Goal: Transaction & Acquisition: Purchase product/service

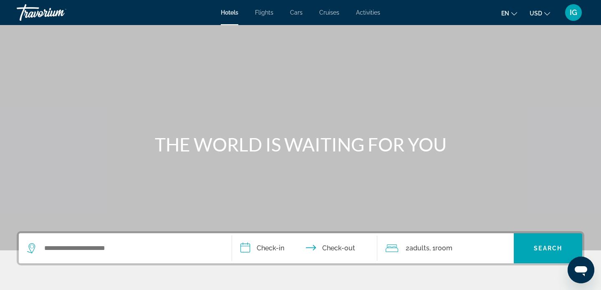
click at [266, 17] on div "Hotels Flights Cars Cruises Activities Hotels Flights Cars Cruises Activities e…" at bounding box center [300, 13] width 601 height 22
click at [268, 14] on span "Flights" at bounding box center [264, 12] width 18 height 7
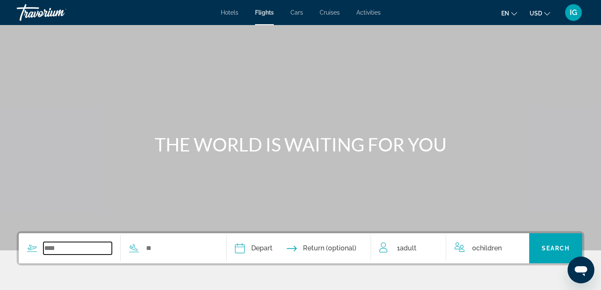
click at [66, 247] on input "Search widget" at bounding box center [77, 248] width 68 height 13
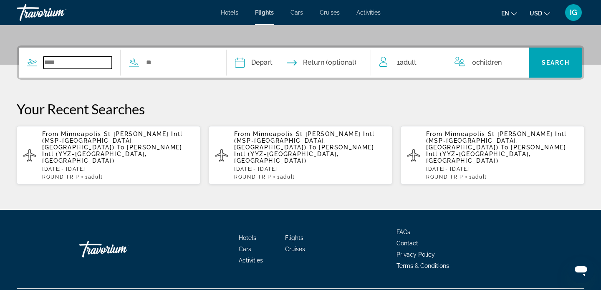
scroll to position [195, 0]
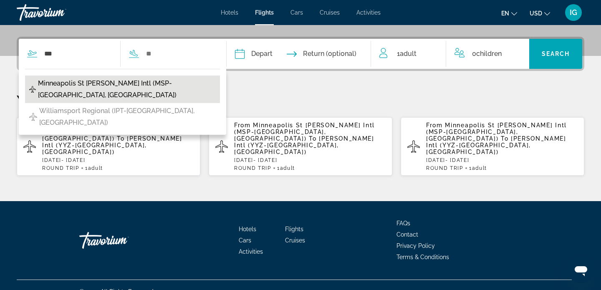
click at [163, 83] on span "Minneapolis St [PERSON_NAME] Intl (MSP-[GEOGRAPHIC_DATA], [GEOGRAPHIC_DATA])" at bounding box center [127, 89] width 178 height 23
type input "**********"
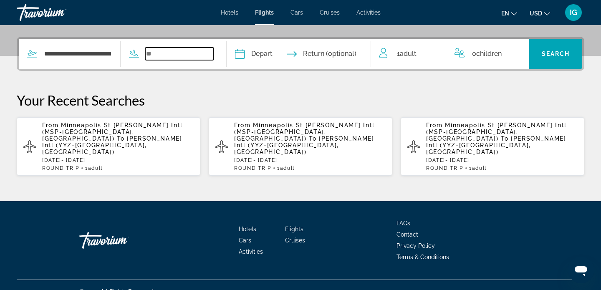
click at [181, 54] on input "Search widget" at bounding box center [179, 54] width 68 height 13
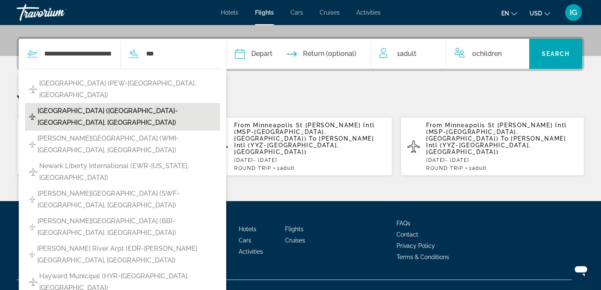
click at [111, 105] on span "[GEOGRAPHIC_DATA] ([GEOGRAPHIC_DATA]-[GEOGRAPHIC_DATA], [GEOGRAPHIC_DATA])" at bounding box center [127, 116] width 178 height 23
type input "**********"
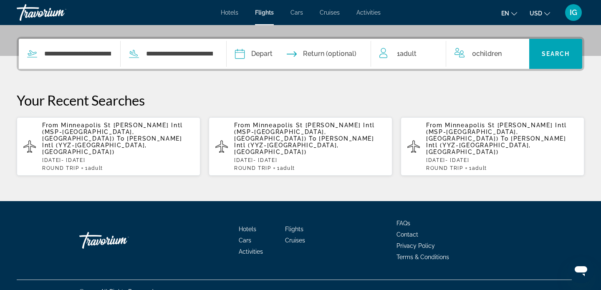
click at [276, 53] on input "Depart date" at bounding box center [268, 55] width 71 height 33
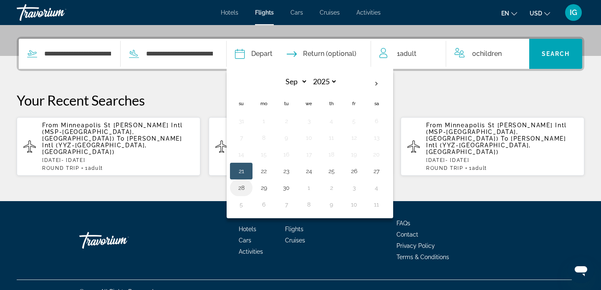
click at [248, 190] on button "28" at bounding box center [241, 188] width 13 height 12
type input "**********"
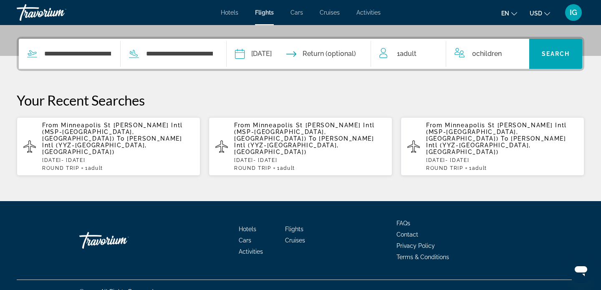
click at [354, 50] on input "Return date" at bounding box center [338, 55] width 71 height 33
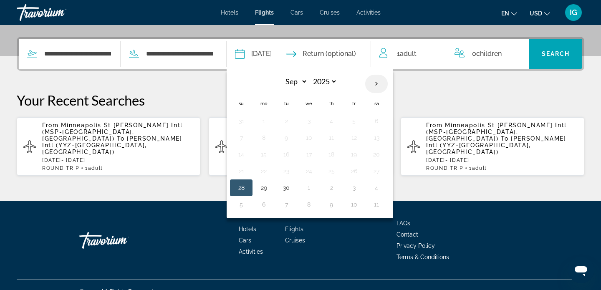
click at [384, 84] on th "Next month" at bounding box center [376, 84] width 23 height 18
select select "*"
click at [271, 138] on button "6" at bounding box center [263, 138] width 13 height 12
type input "**********"
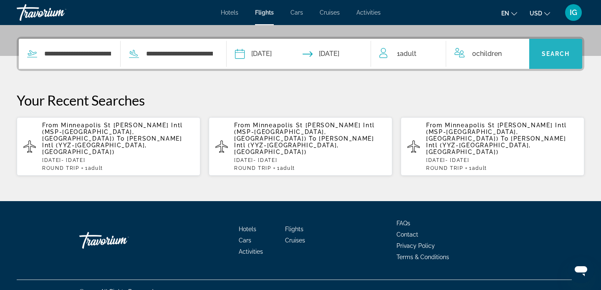
click at [556, 51] on span "Search" at bounding box center [556, 54] width 28 height 7
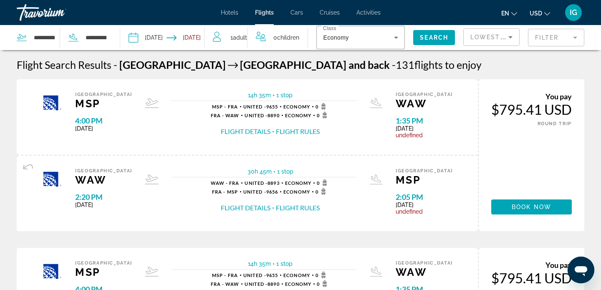
click at [199, 35] on input "Return date: Oct 6, 2025" at bounding box center [187, 39] width 41 height 28
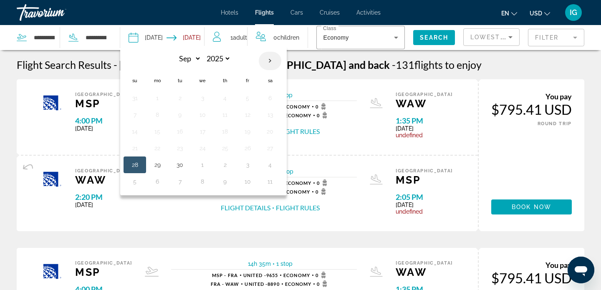
click at [270, 60] on th "Next month" at bounding box center [270, 61] width 23 height 18
select select "*"
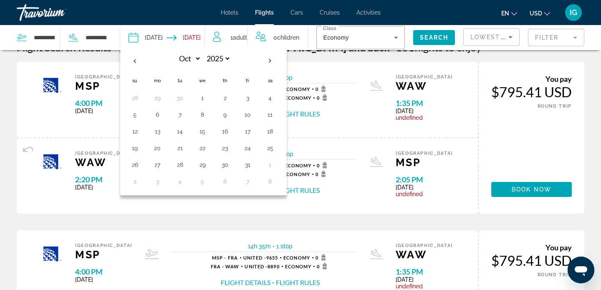
scroll to position [15, 0]
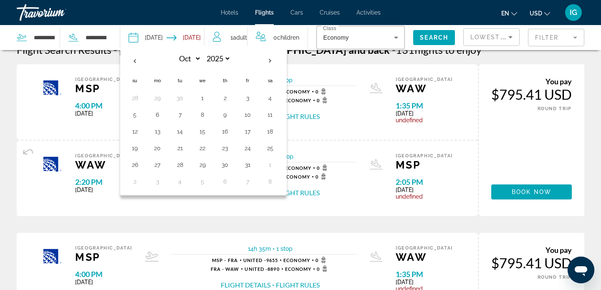
click at [513, 148] on div "You pay $795.41 USD ONE WAY ROUND TRIP Book now You earn 0 Points" at bounding box center [531, 140] width 107 height 152
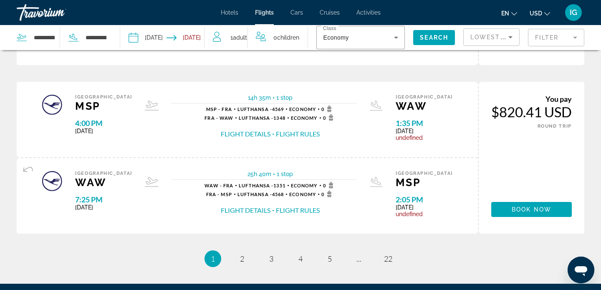
scroll to position [862, 0]
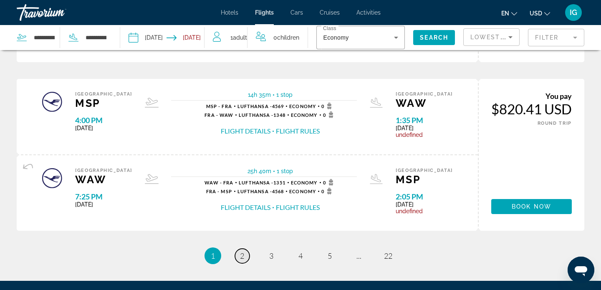
click at [244, 257] on link "page 2" at bounding box center [242, 256] width 15 height 15
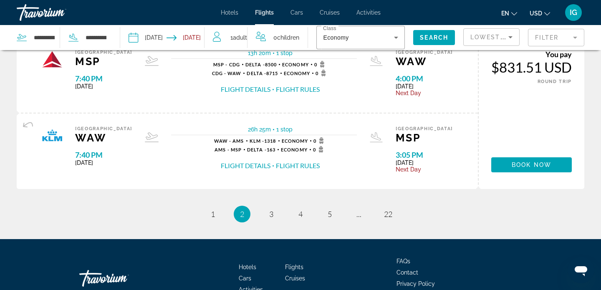
scroll to position [886, 0]
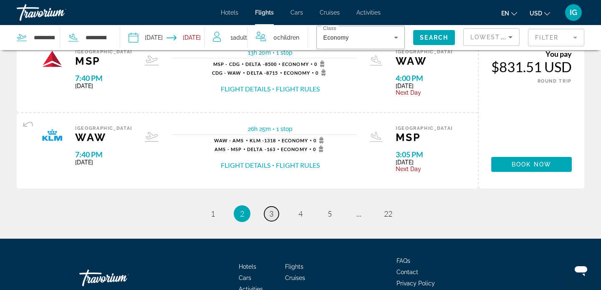
click at [271, 215] on span "3" at bounding box center [271, 213] width 4 height 9
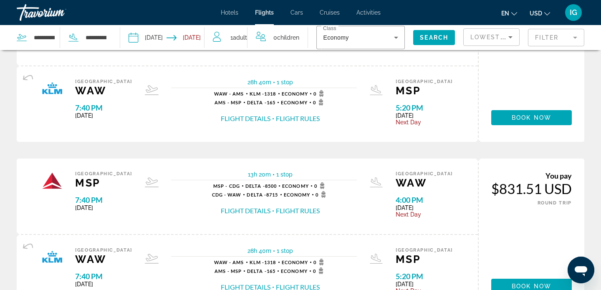
scroll to position [73, 0]
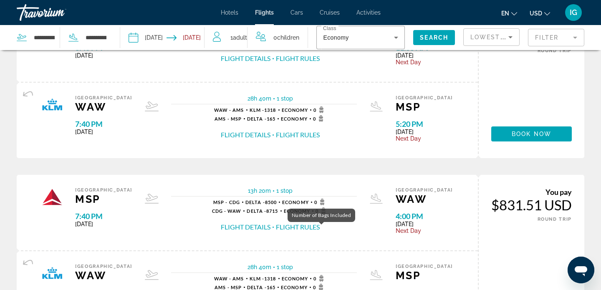
click at [320, 200] on icon "Main content" at bounding box center [322, 202] width 10 height 7
click at [254, 229] on button "Flight Details" at bounding box center [246, 227] width 50 height 9
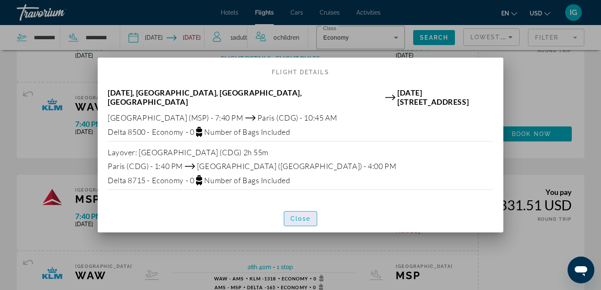
click at [303, 216] on span "Close" at bounding box center [301, 219] width 20 height 7
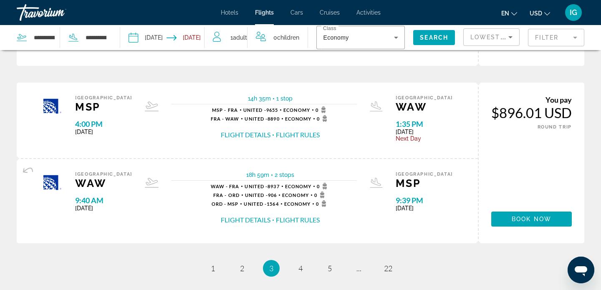
scroll to position [883, 0]
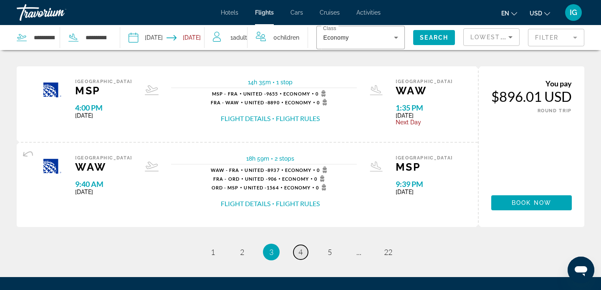
click at [302, 253] on span "4" at bounding box center [301, 252] width 4 height 9
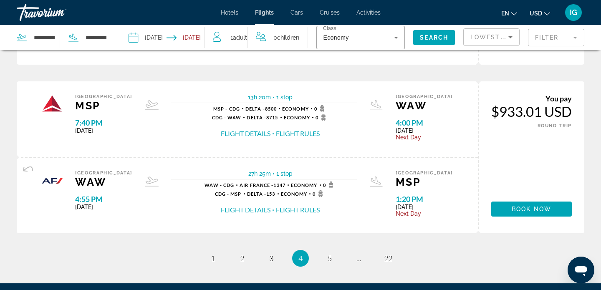
scroll to position [843, 0]
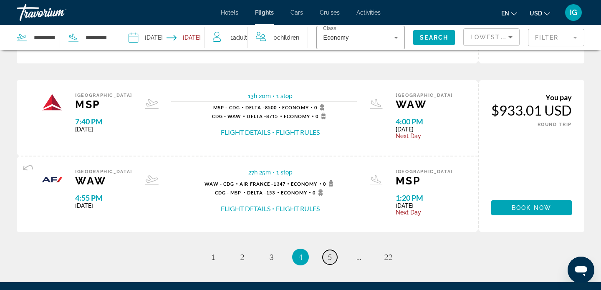
click at [331, 259] on span "5" at bounding box center [330, 257] width 4 height 9
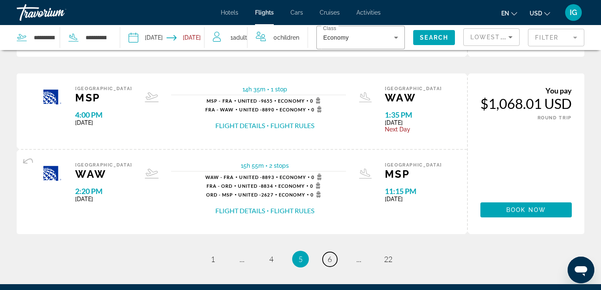
scroll to position [890, 0]
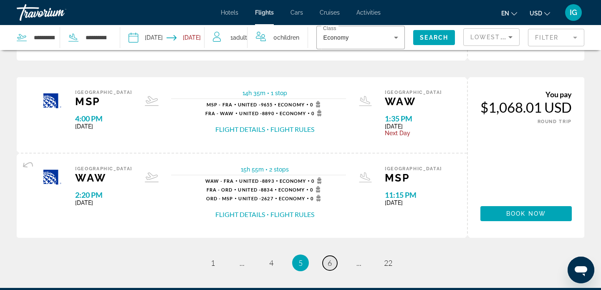
click at [333, 265] on link "page 6" at bounding box center [330, 263] width 15 height 15
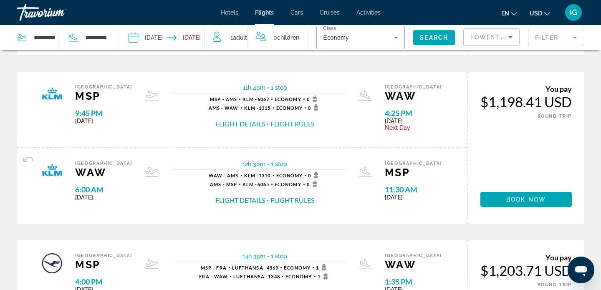
scroll to position [538, 0]
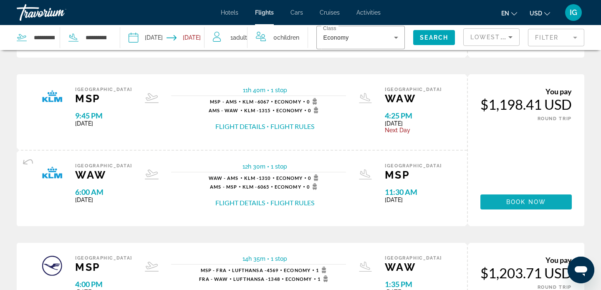
click at [528, 203] on span "Book now" at bounding box center [527, 202] width 40 height 7
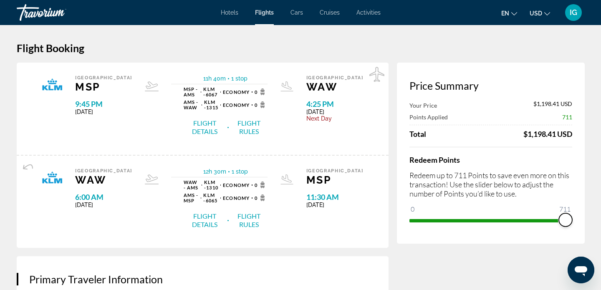
drag, startPoint x: 418, startPoint y: 209, endPoint x: 580, endPoint y: 213, distance: 161.7
click at [580, 213] on div "Price Summary Your Price $1,198.41 USD Points Applied 711 Total $1,198.41 USD R…" at bounding box center [491, 153] width 188 height 181
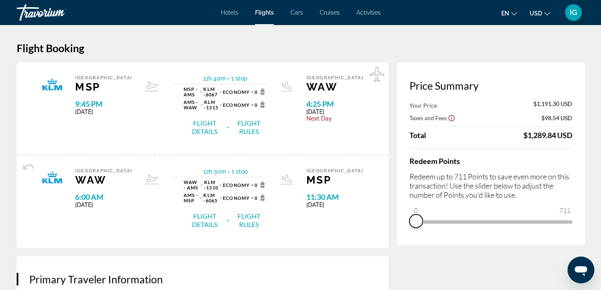
drag, startPoint x: 568, startPoint y: 232, endPoint x: 413, endPoint y: 236, distance: 155.4
click at [413, 236] on div "Price Summary Your Price $1,191.30 USD Taxes and Fees $98.54 USD Total $1,289.8…" at bounding box center [491, 154] width 188 height 183
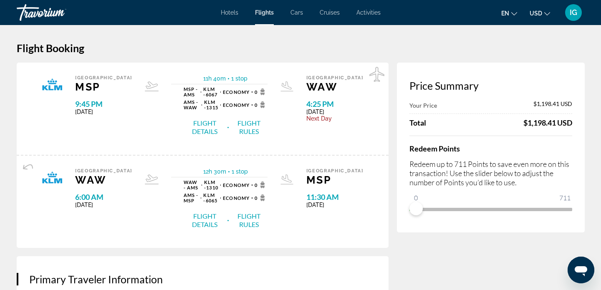
select select "*"
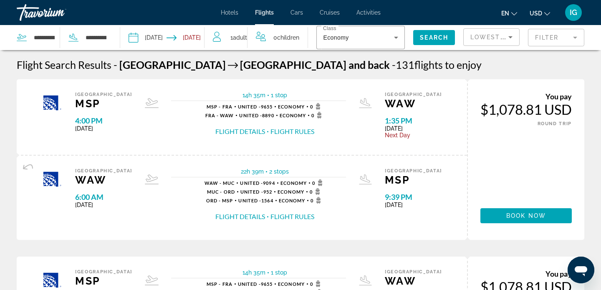
click at [162, 43] on input "Depart date: Sep 28, 2025" at bounding box center [147, 39] width 41 height 28
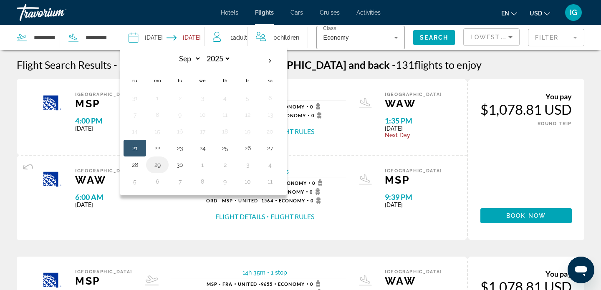
click at [161, 162] on button "29" at bounding box center [157, 165] width 13 height 12
type input "**********"
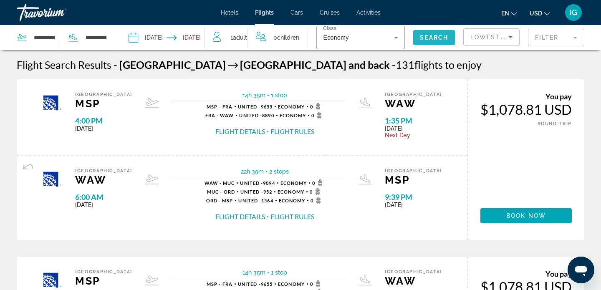
click at [440, 40] on span "Search" at bounding box center [434, 37] width 28 height 7
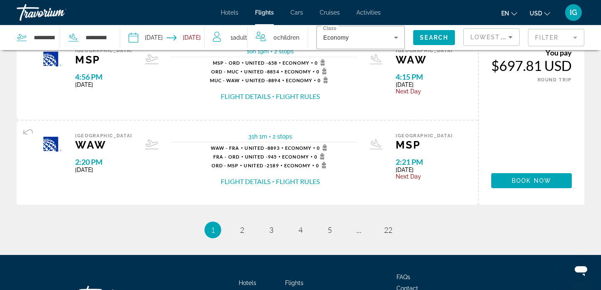
scroll to position [942, 0]
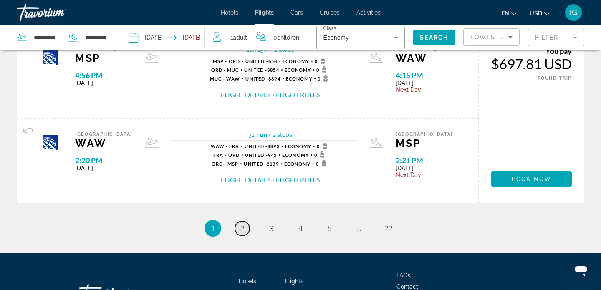
click at [243, 229] on span "2" at bounding box center [242, 228] width 4 height 9
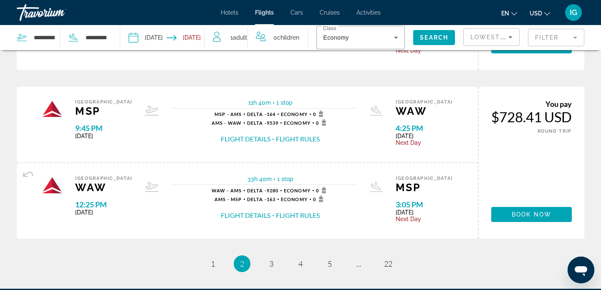
scroll to position [898, 0]
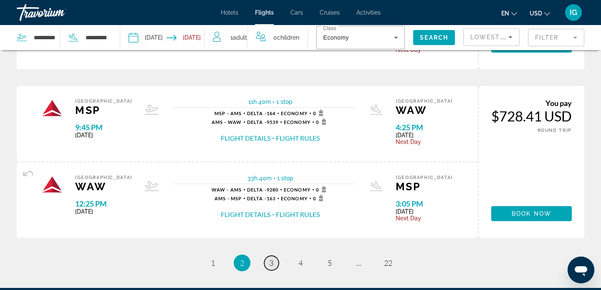
click at [272, 262] on span "3" at bounding box center [271, 263] width 4 height 9
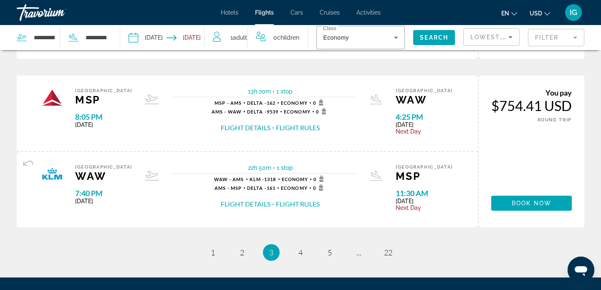
scroll to position [860, 0]
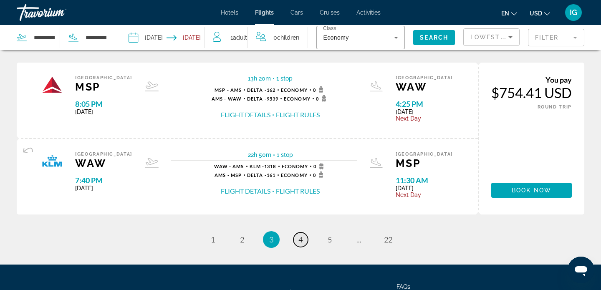
click at [300, 242] on span "4" at bounding box center [301, 239] width 4 height 9
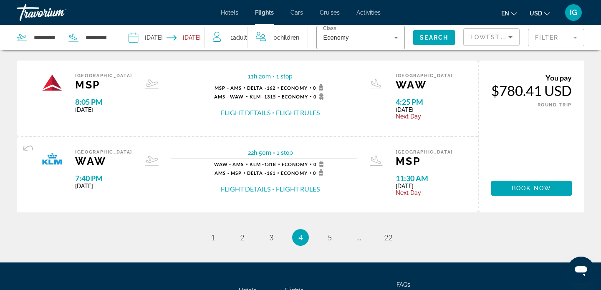
scroll to position [865, 0]
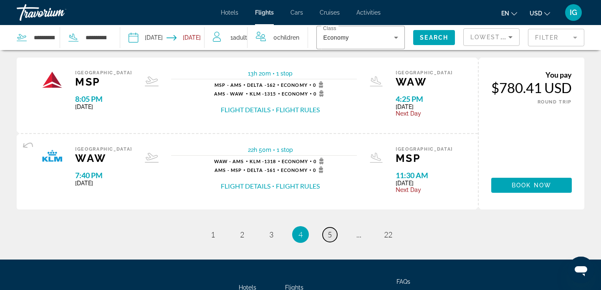
click at [329, 235] on span "5" at bounding box center [330, 234] width 4 height 9
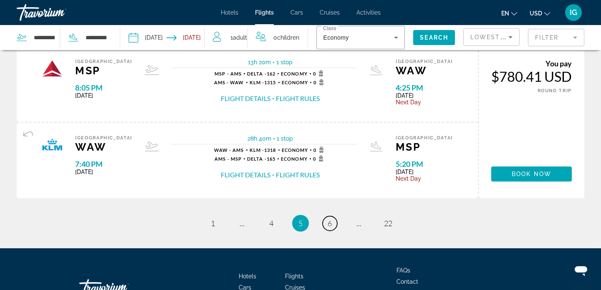
scroll to position [877, 0]
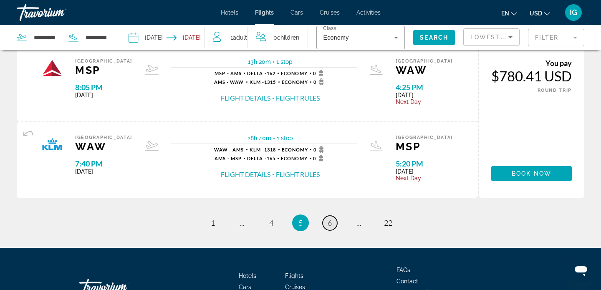
click at [331, 223] on span "6" at bounding box center [330, 222] width 4 height 9
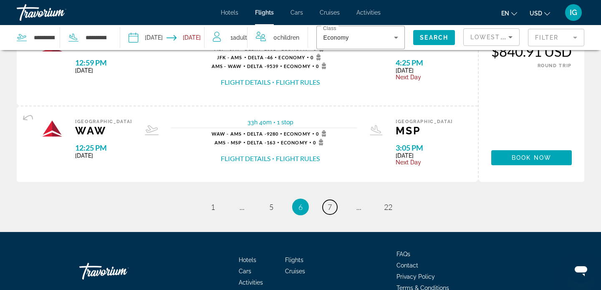
scroll to position [938, 0]
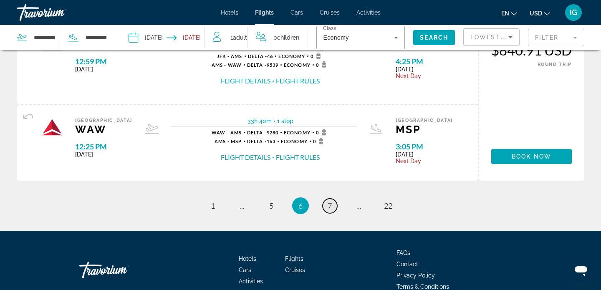
click at [327, 206] on link "page 7" at bounding box center [330, 206] width 15 height 15
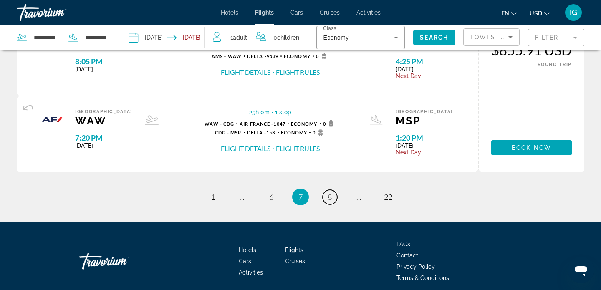
scroll to position [948, 0]
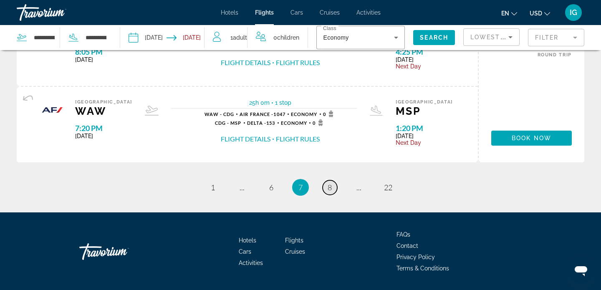
click at [336, 188] on link "page 8" at bounding box center [330, 187] width 15 height 15
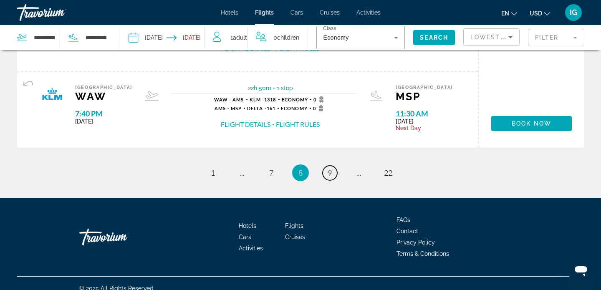
scroll to position [943, 0]
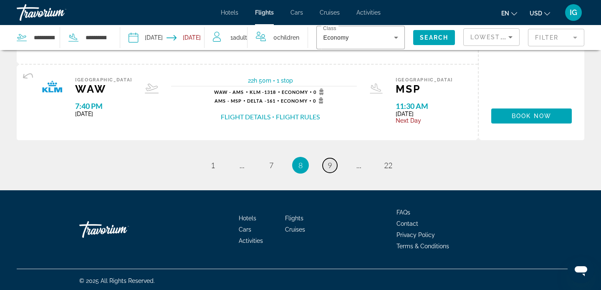
click at [333, 165] on link "page 9" at bounding box center [330, 165] width 15 height 15
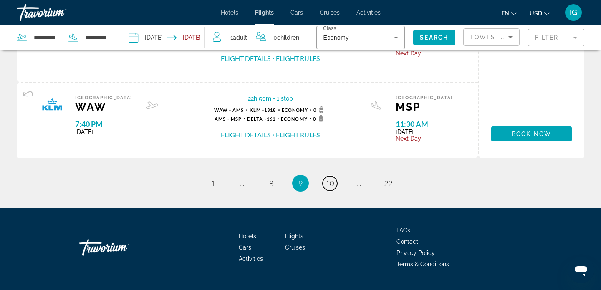
scroll to position [982, 0]
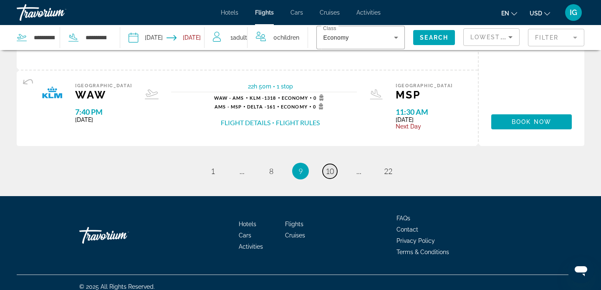
click at [329, 170] on span "10" at bounding box center [330, 171] width 8 height 9
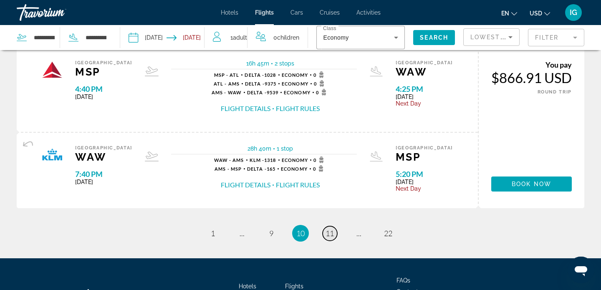
scroll to position [920, 0]
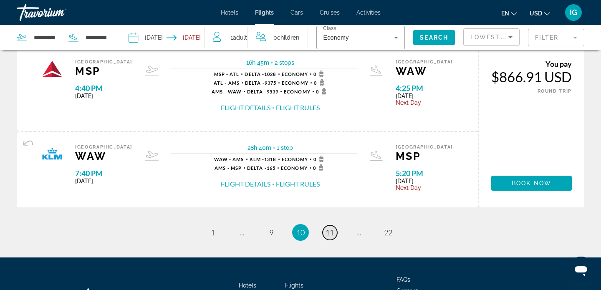
click at [330, 232] on span "11" at bounding box center [330, 232] width 8 height 9
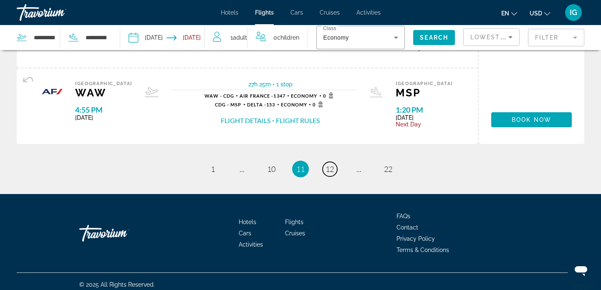
scroll to position [950, 0]
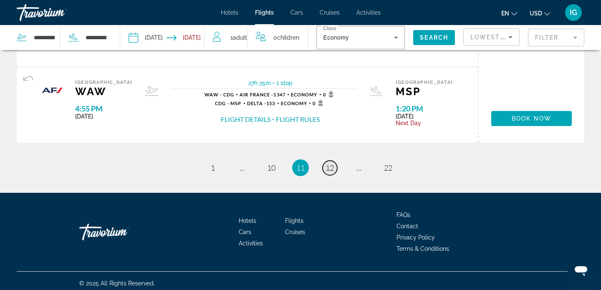
click at [332, 169] on span "12" at bounding box center [330, 167] width 8 height 9
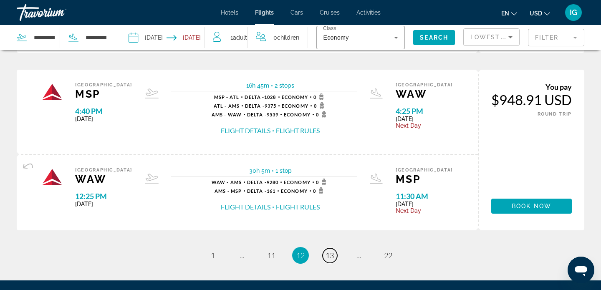
scroll to position [903, 0]
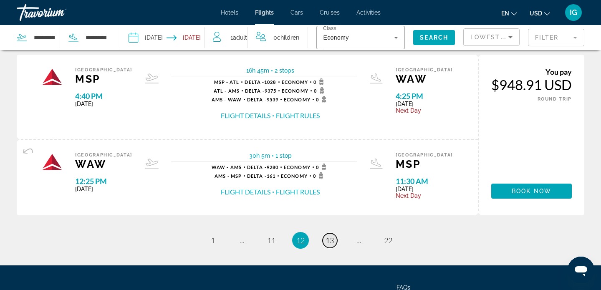
click at [332, 241] on span "13" at bounding box center [330, 240] width 8 height 9
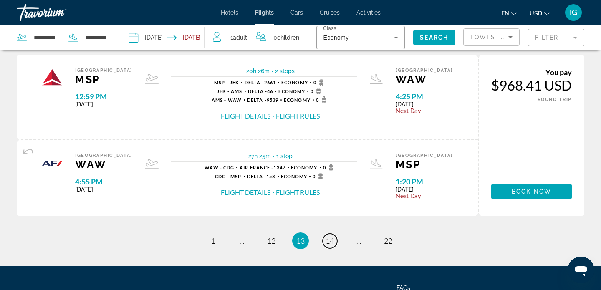
scroll to position [933, 0]
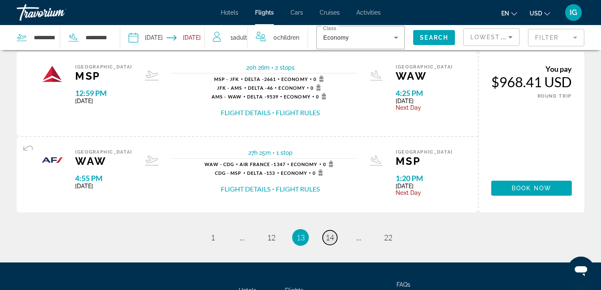
click at [329, 239] on span "14" at bounding box center [330, 237] width 8 height 9
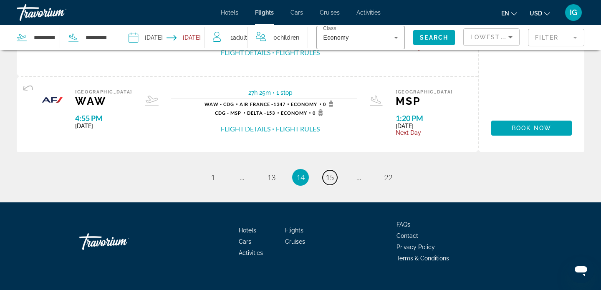
scroll to position [987, 0]
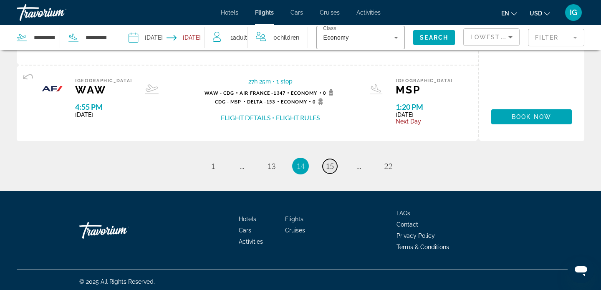
click at [327, 162] on span "15" at bounding box center [330, 166] width 8 height 9
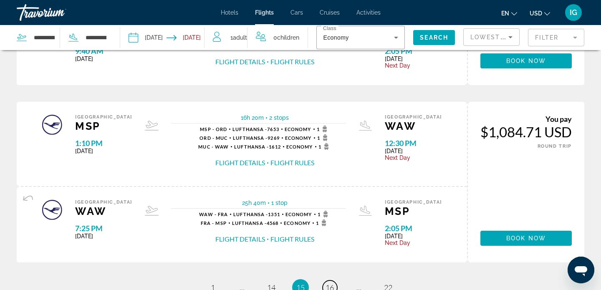
scroll to position [875, 0]
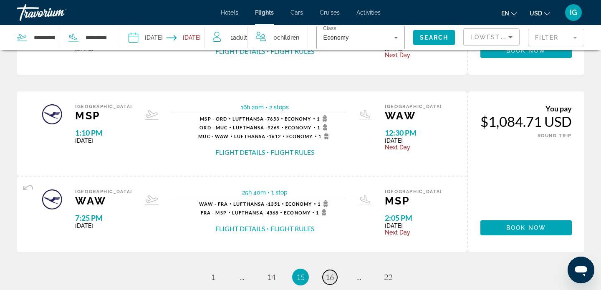
click at [332, 279] on span "16" at bounding box center [330, 277] width 8 height 9
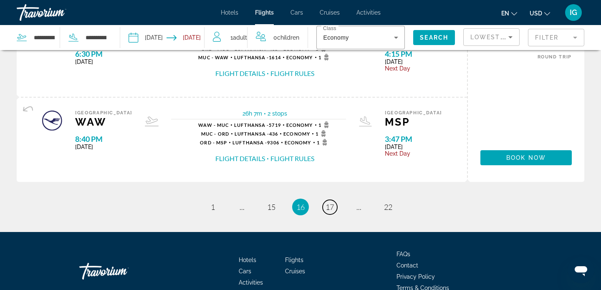
scroll to position [959, 0]
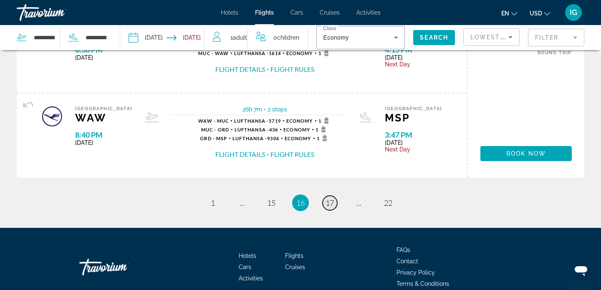
click at [328, 202] on span "17" at bounding box center [330, 202] width 8 height 9
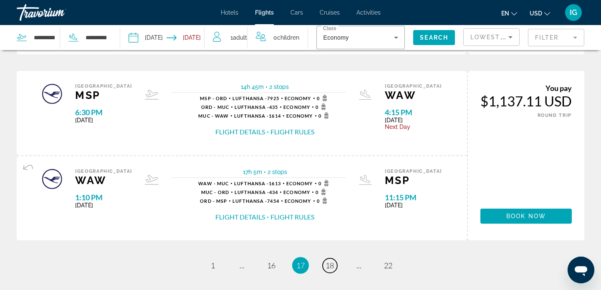
scroll to position [905, 0]
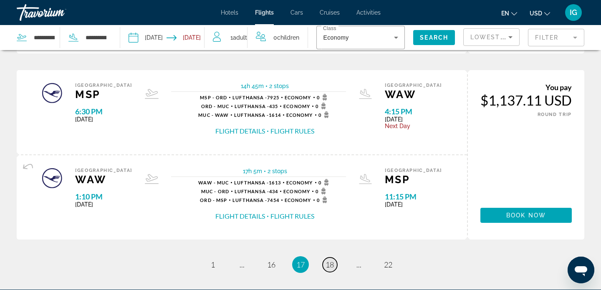
click at [328, 266] on span "18" at bounding box center [330, 264] width 8 height 9
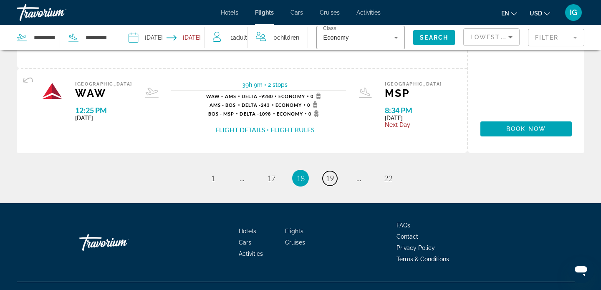
scroll to position [990, 0]
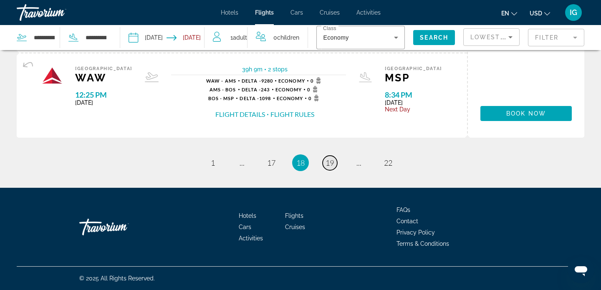
click at [327, 169] on link "page 19" at bounding box center [330, 163] width 15 height 15
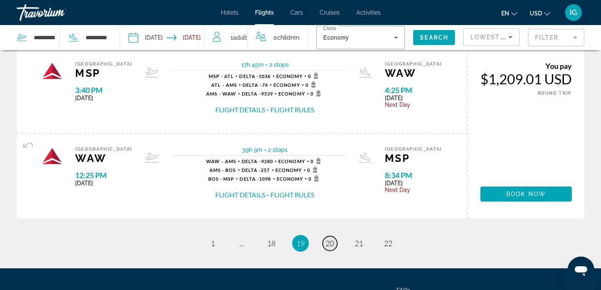
scroll to position [964, 0]
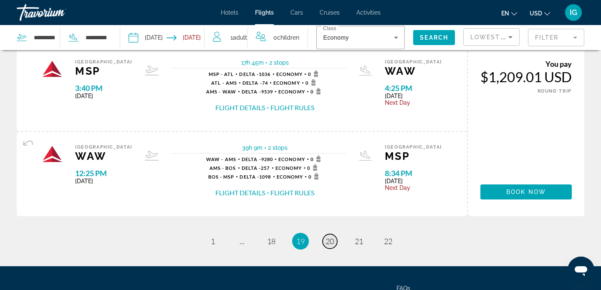
click at [333, 241] on span "20" at bounding box center [330, 241] width 8 height 9
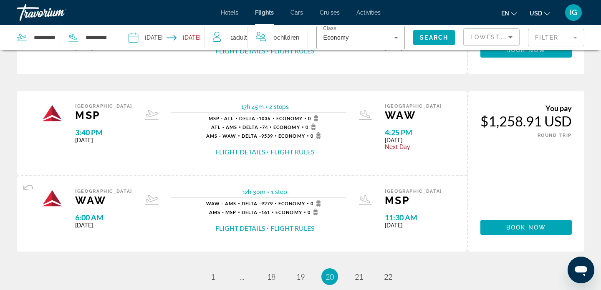
scroll to position [877, 0]
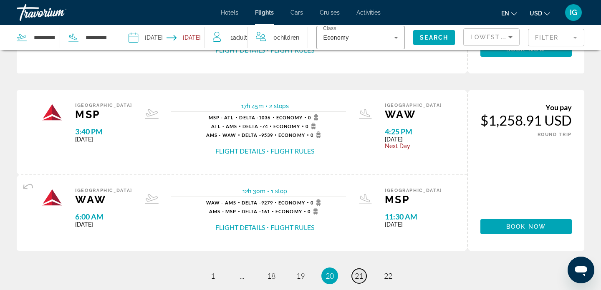
click at [358, 276] on span "21" at bounding box center [359, 275] width 8 height 9
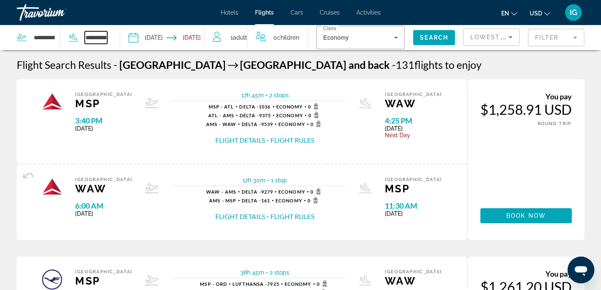
click at [103, 35] on input "**********" at bounding box center [96, 37] width 23 height 13
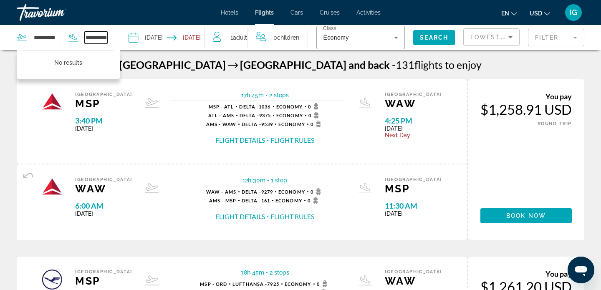
click at [107, 38] on input "**********" at bounding box center [96, 37] width 23 height 13
click at [106, 38] on input "**********" at bounding box center [96, 37] width 23 height 13
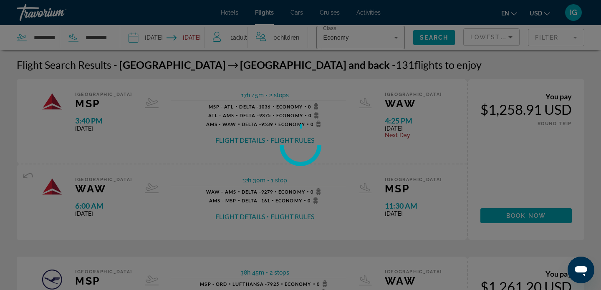
click at [105, 36] on div "**********" at bounding box center [300, 145] width 601 height 290
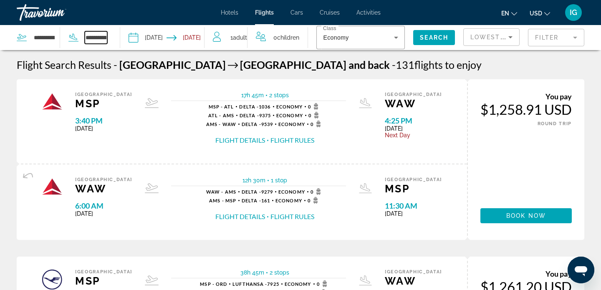
click at [107, 35] on input "**********" at bounding box center [96, 37] width 23 height 13
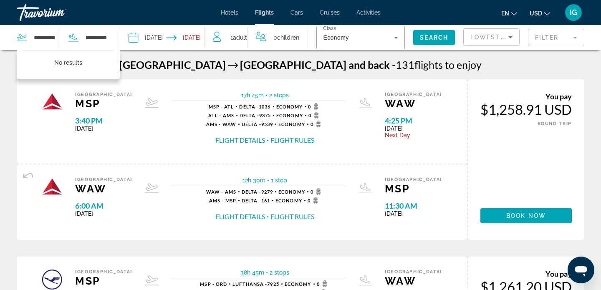
click at [105, 38] on div "**********" at bounding box center [300, 145] width 601 height 290
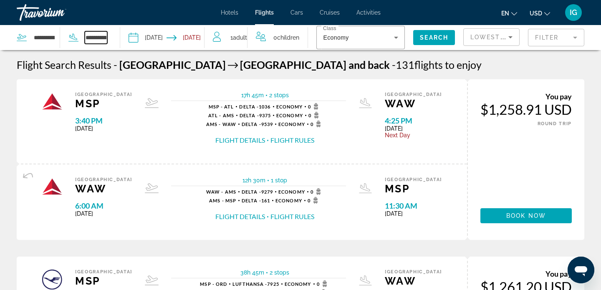
click at [106, 37] on input "**********" at bounding box center [96, 37] width 23 height 13
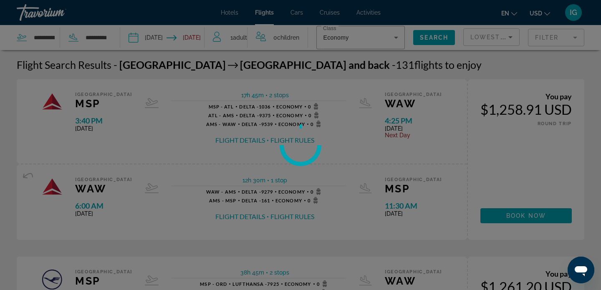
click at [106, 38] on div at bounding box center [300, 145] width 601 height 290
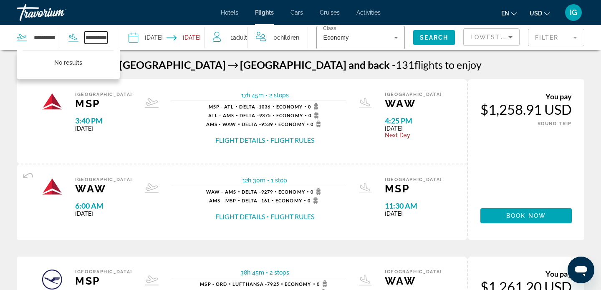
click at [93, 37] on input "**********" at bounding box center [96, 37] width 23 height 13
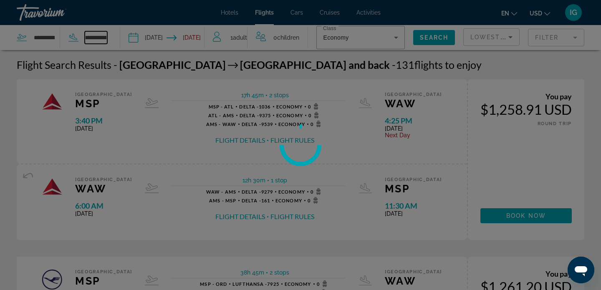
scroll to position [0, 3]
type input "**********"
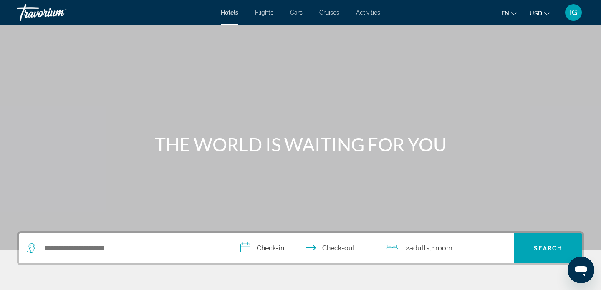
click at [269, 8] on div "Hotels Flights Cars Cruises Activities Hotels Flights Cars Cruises Activities e…" at bounding box center [300, 13] width 601 height 22
click at [267, 12] on span "Flights" at bounding box center [264, 12] width 18 height 7
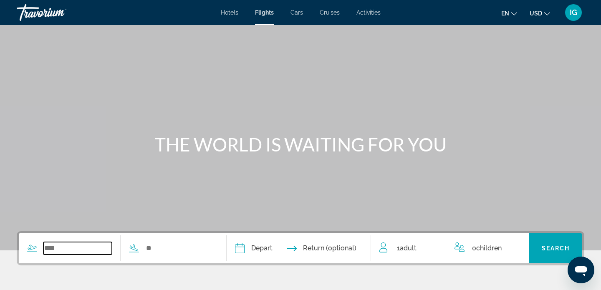
click at [63, 249] on input "Search widget" at bounding box center [77, 248] width 68 height 13
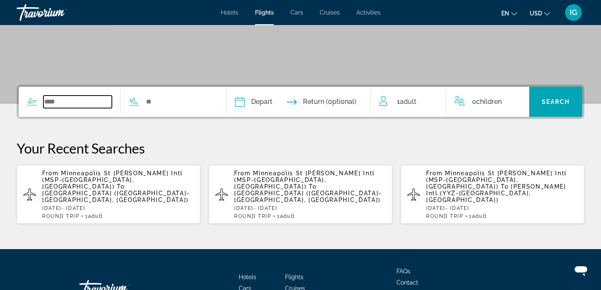
scroll to position [195, 0]
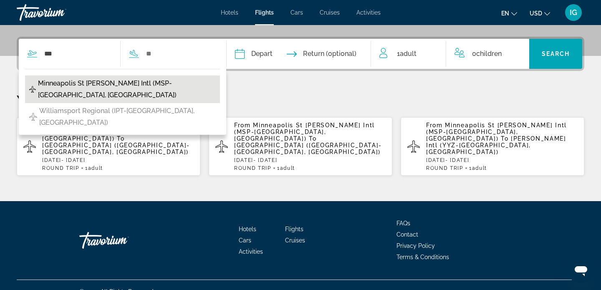
click at [178, 84] on span "Minneapolis St [PERSON_NAME] Intl (MSP-[GEOGRAPHIC_DATA], [GEOGRAPHIC_DATA])" at bounding box center [127, 89] width 178 height 23
type input "**********"
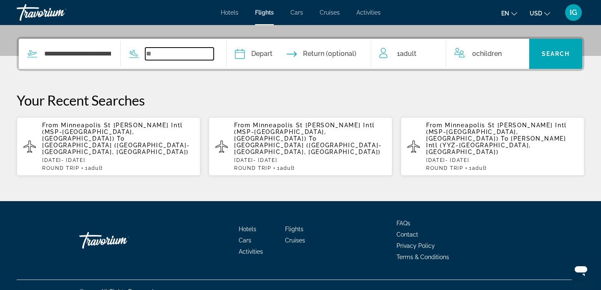
click at [170, 56] on input "Search widget" at bounding box center [179, 54] width 68 height 13
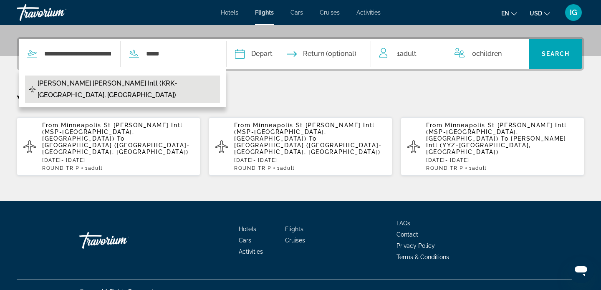
click at [125, 85] on span "John Paul II Balice Intl (KRK-Krakow, Poland)" at bounding box center [127, 89] width 178 height 23
type input "**********"
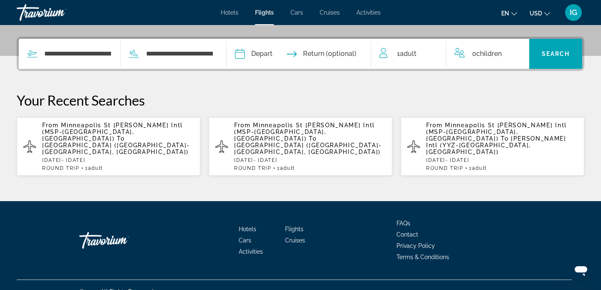
click at [266, 53] on input "Depart date" at bounding box center [268, 55] width 71 height 33
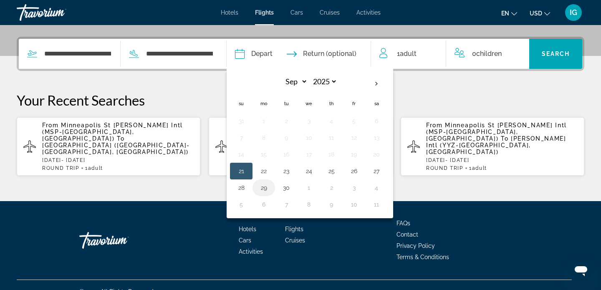
click at [271, 188] on button "29" at bounding box center [263, 188] width 13 height 12
type input "**********"
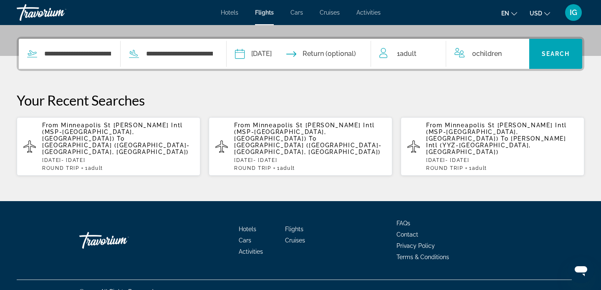
click at [337, 54] on input "Return date" at bounding box center [338, 55] width 71 height 33
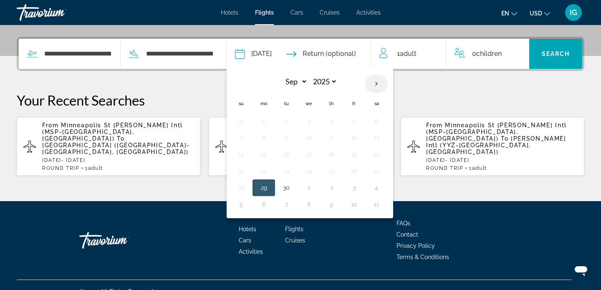
click at [380, 87] on th "Next month" at bounding box center [376, 84] width 23 height 18
select select "*"
click at [271, 134] on button "6" at bounding box center [263, 138] width 13 height 12
type input "**********"
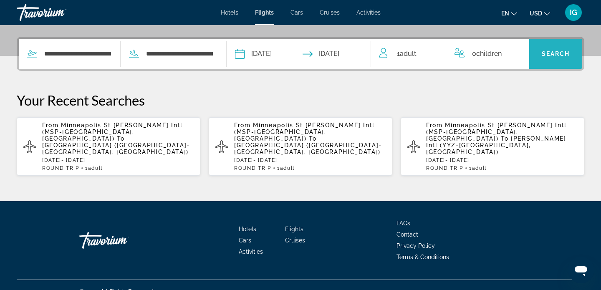
click at [546, 55] on span "Search" at bounding box center [556, 54] width 28 height 7
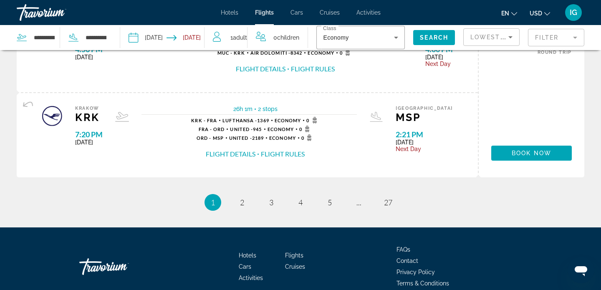
scroll to position [978, 0]
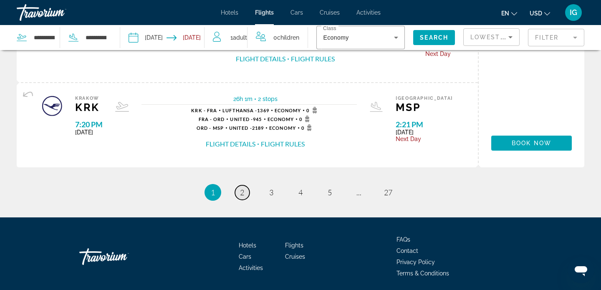
click at [239, 195] on link "page 2" at bounding box center [242, 192] width 15 height 15
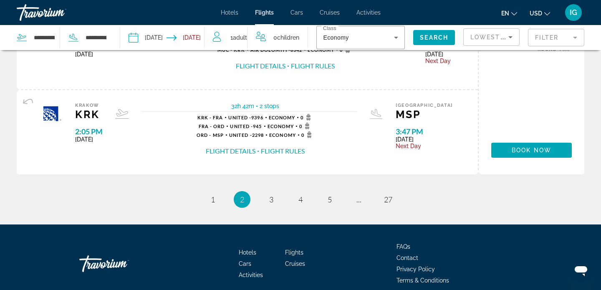
scroll to position [1028, 0]
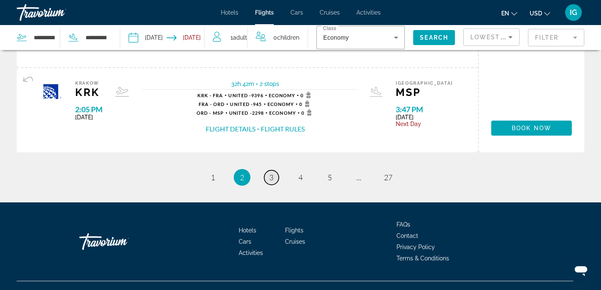
click at [272, 176] on span "3" at bounding box center [271, 177] width 4 height 9
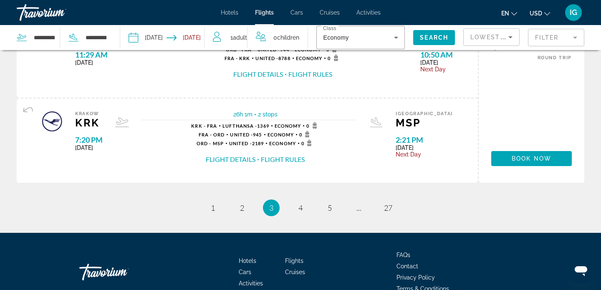
scroll to position [1003, 0]
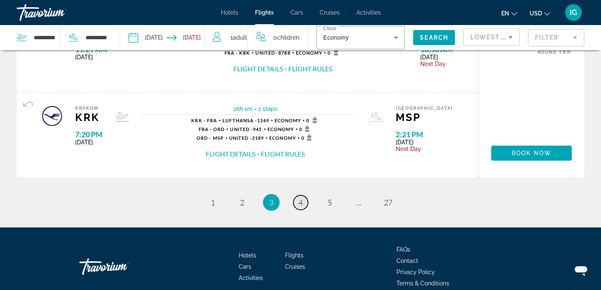
click at [302, 205] on span "4" at bounding box center [301, 202] width 4 height 9
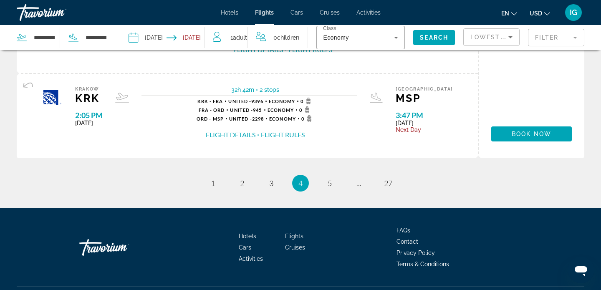
scroll to position [1023, 0]
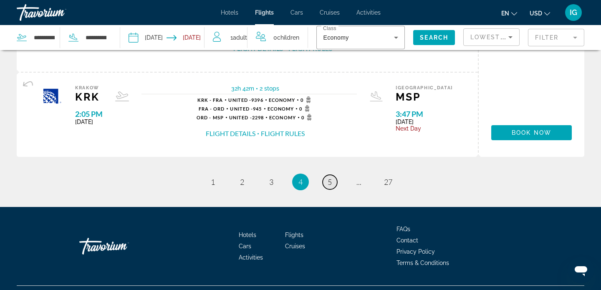
click at [333, 185] on link "page 5" at bounding box center [330, 182] width 15 height 15
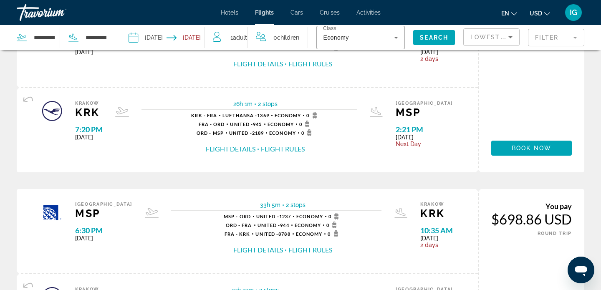
scroll to position [814, 0]
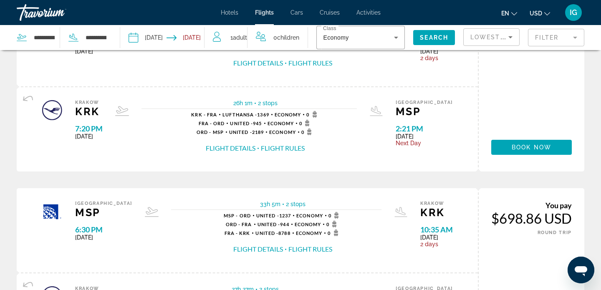
click at [548, 39] on mat-form-field "Filter" at bounding box center [556, 38] width 56 height 18
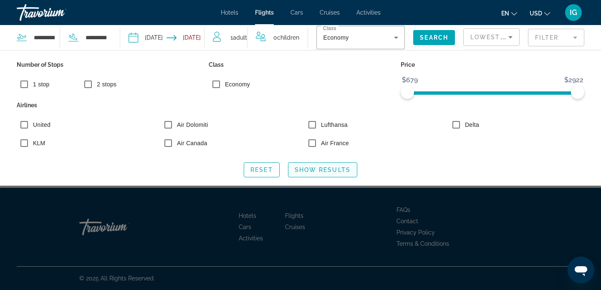
click at [314, 170] on span "Show Results" at bounding box center [323, 170] width 56 height 7
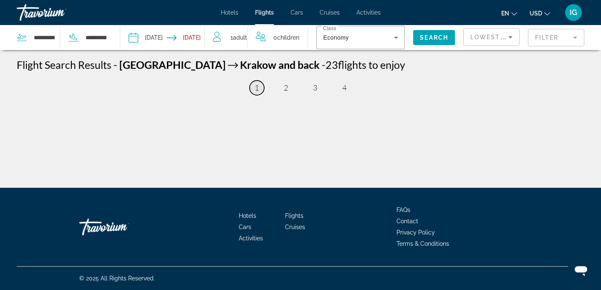
click at [256, 88] on span "1" at bounding box center [257, 87] width 4 height 9
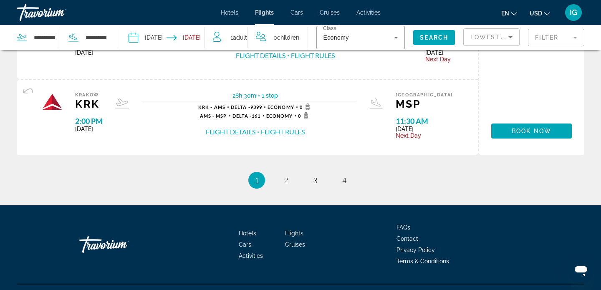
scroll to position [921, 0]
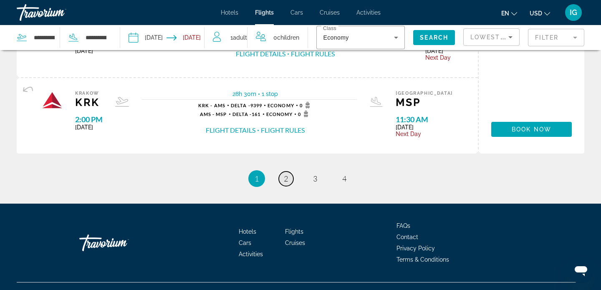
click at [286, 182] on span "2" at bounding box center [286, 178] width 4 height 9
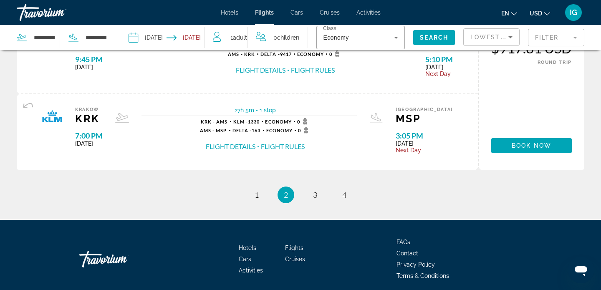
scroll to position [913, 0]
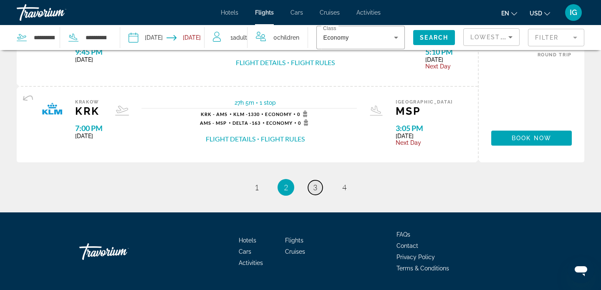
click at [316, 189] on span "3" at bounding box center [315, 187] width 4 height 9
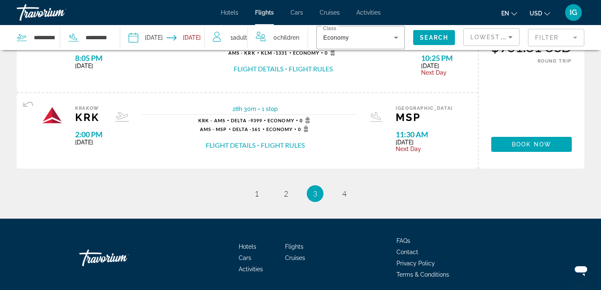
scroll to position [907, 0]
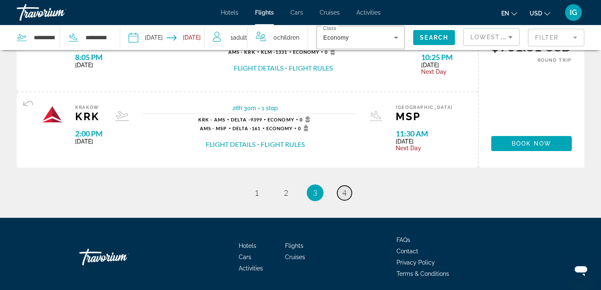
click at [347, 198] on link "page 4" at bounding box center [344, 193] width 15 height 15
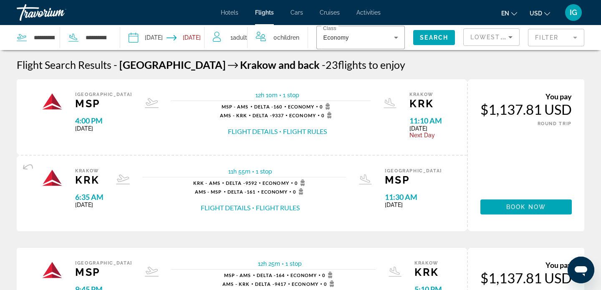
click at [234, 42] on div "1 Adult Adults" at bounding box center [230, 38] width 34 height 12
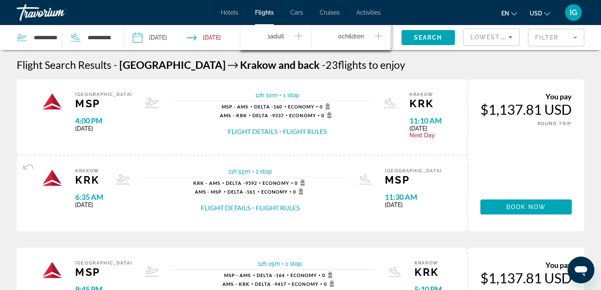
click at [297, 131] on button "Flight Rules" at bounding box center [305, 131] width 44 height 9
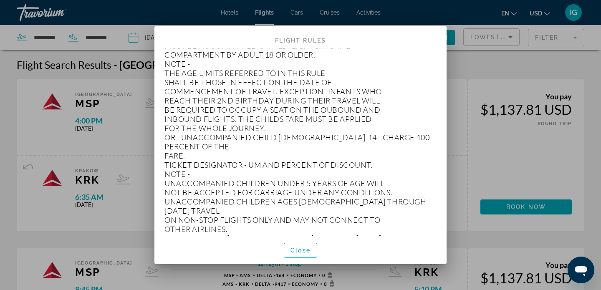
scroll to position [6520, 0]
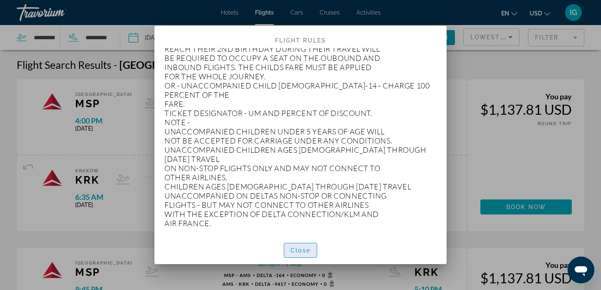
click at [299, 251] on span "Close" at bounding box center [301, 250] width 20 height 7
